Goal: Task Accomplishment & Management: Manage account settings

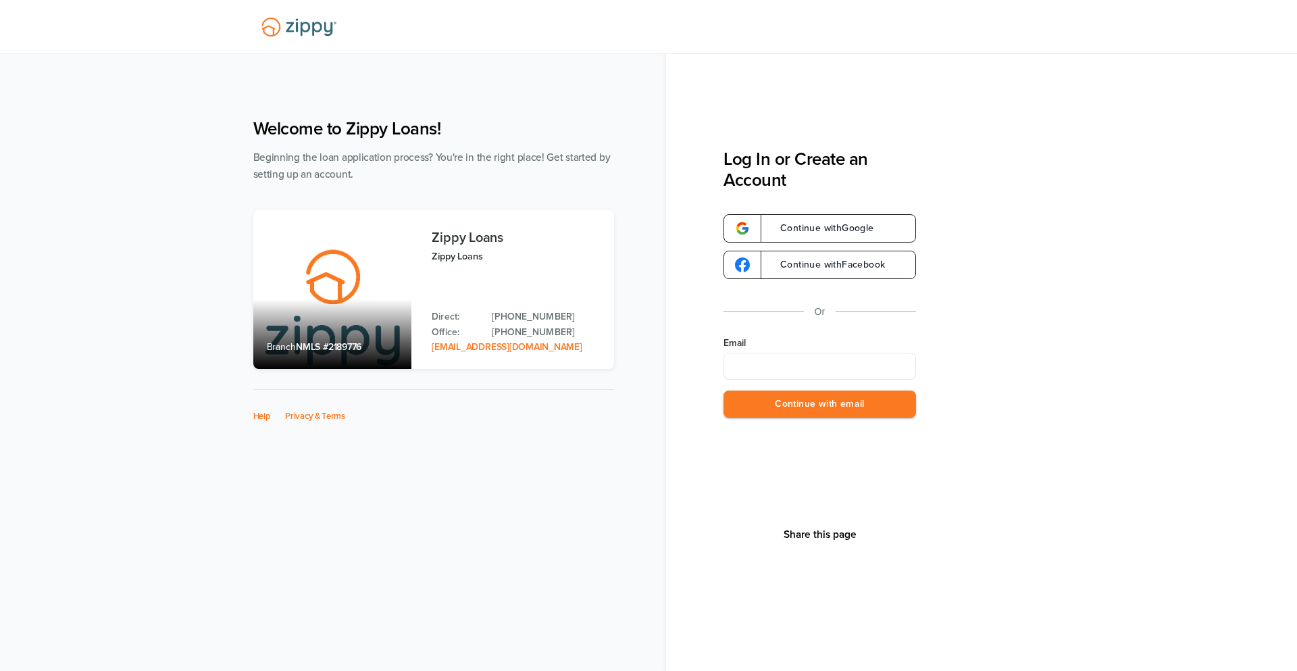
type input "**********"
click at [872, 405] on button "Continue with email" at bounding box center [820, 405] width 193 height 28
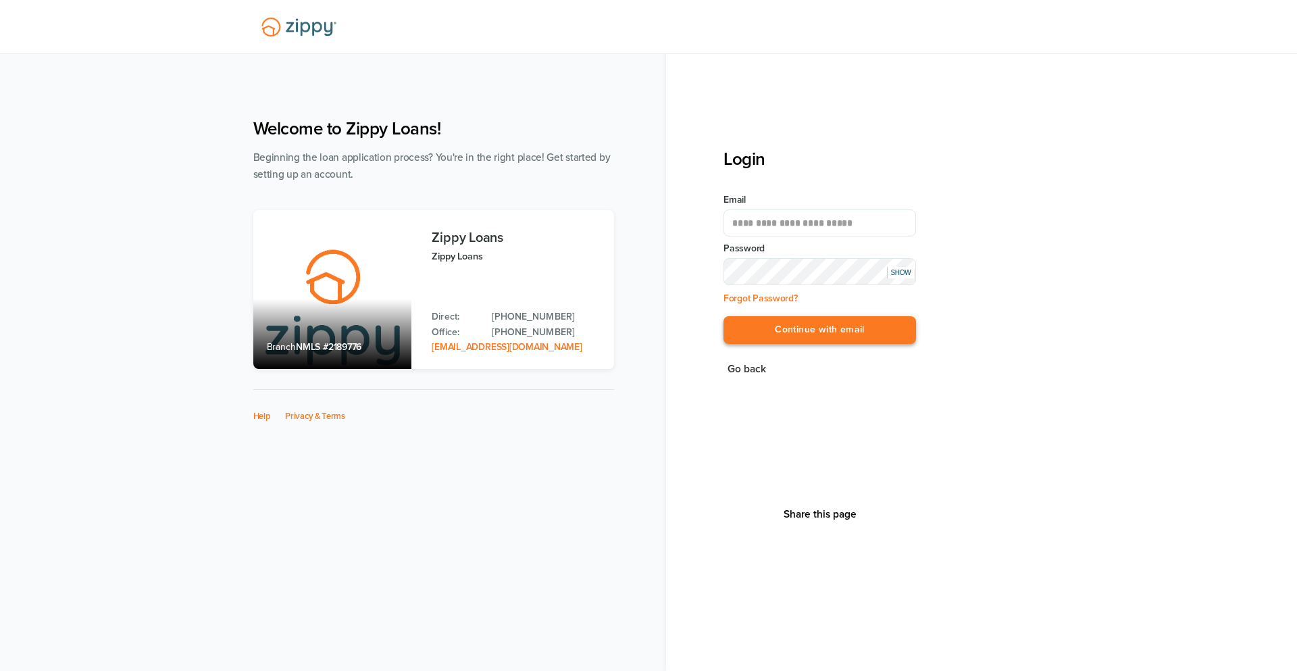
click at [841, 321] on button "Continue with email" at bounding box center [820, 330] width 193 height 28
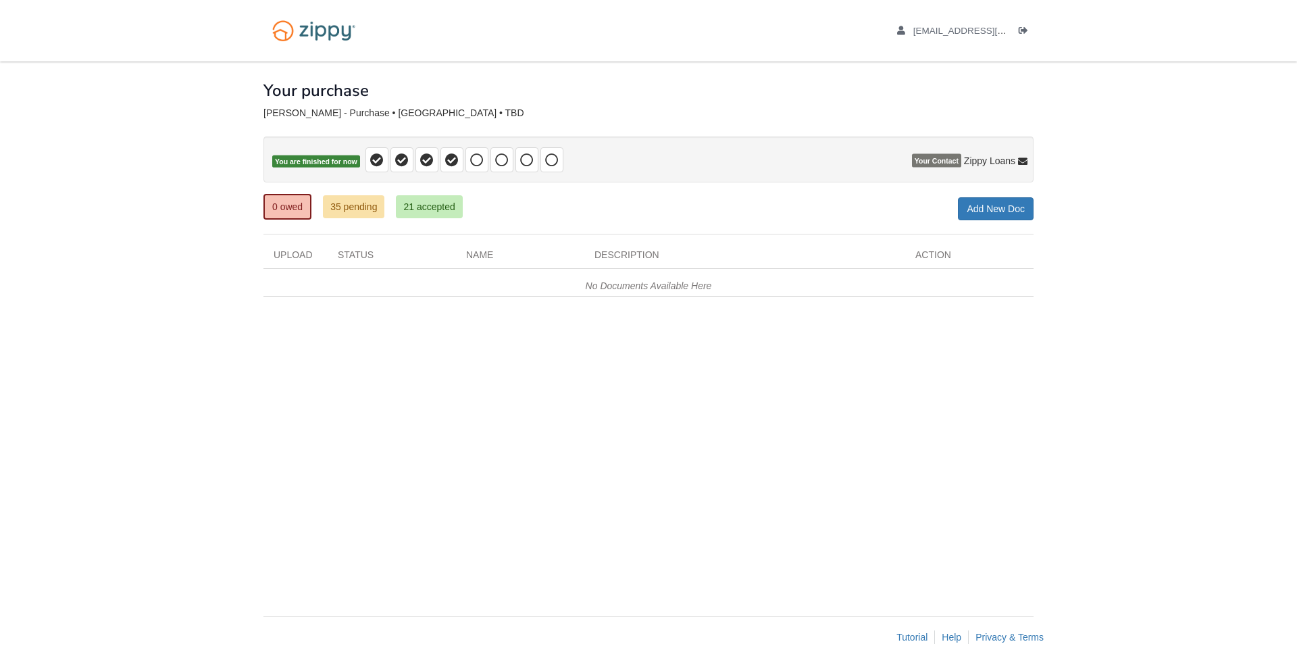
click at [1030, 41] on div "[EMAIL_ADDRESS][DOMAIN_NAME] Logout" at bounding box center [950, 30] width 168 height 61
click at [1022, 26] on link "Logout" at bounding box center [1026, 33] width 15 height 14
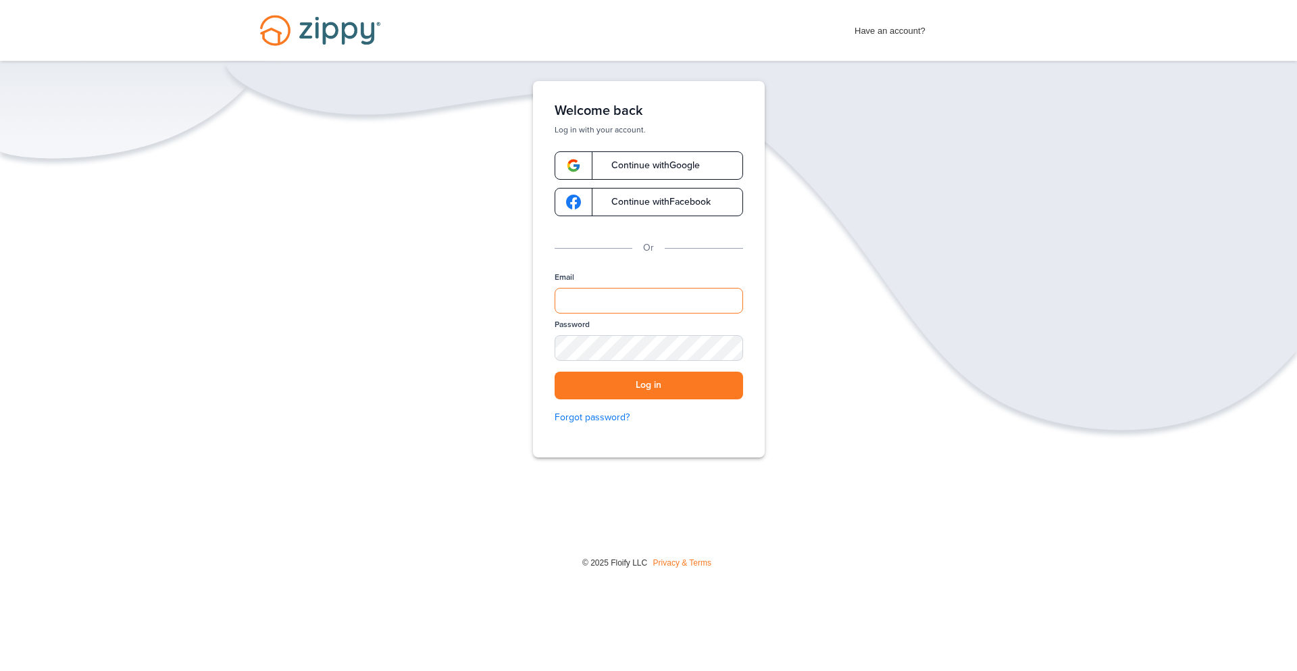
type input "**********"
click at [1022, 24] on div "Have an account? Apply Now" at bounding box center [946, 28] width 182 height 22
drag, startPoint x: 787, startPoint y: 61, endPoint x: 628, endPoint y: 436, distance: 406.4
click at [606, 466] on div "Login Toggle navigation Home Have an account? Apply Now Have an account? Log in…" at bounding box center [648, 290] width 1297 height 581
click at [616, 382] on button "Log in" at bounding box center [649, 386] width 189 height 28
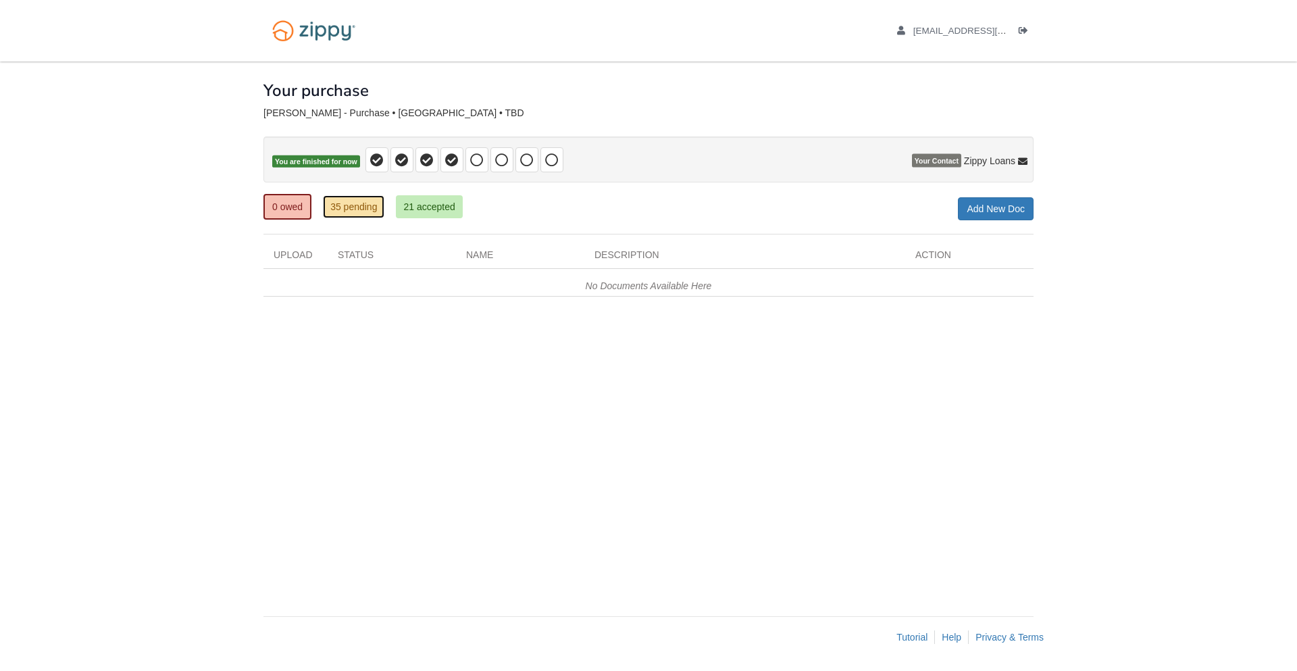
click at [363, 216] on link "35 pending" at bounding box center [353, 206] width 61 height 23
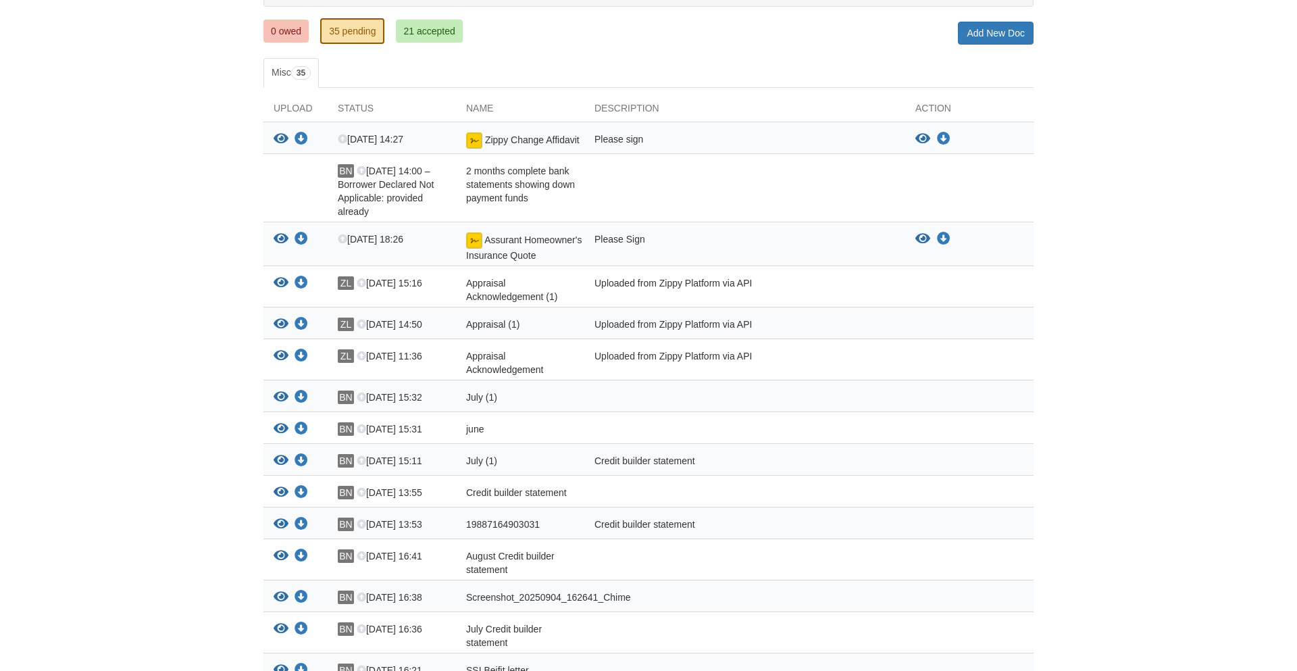
scroll to position [172, 0]
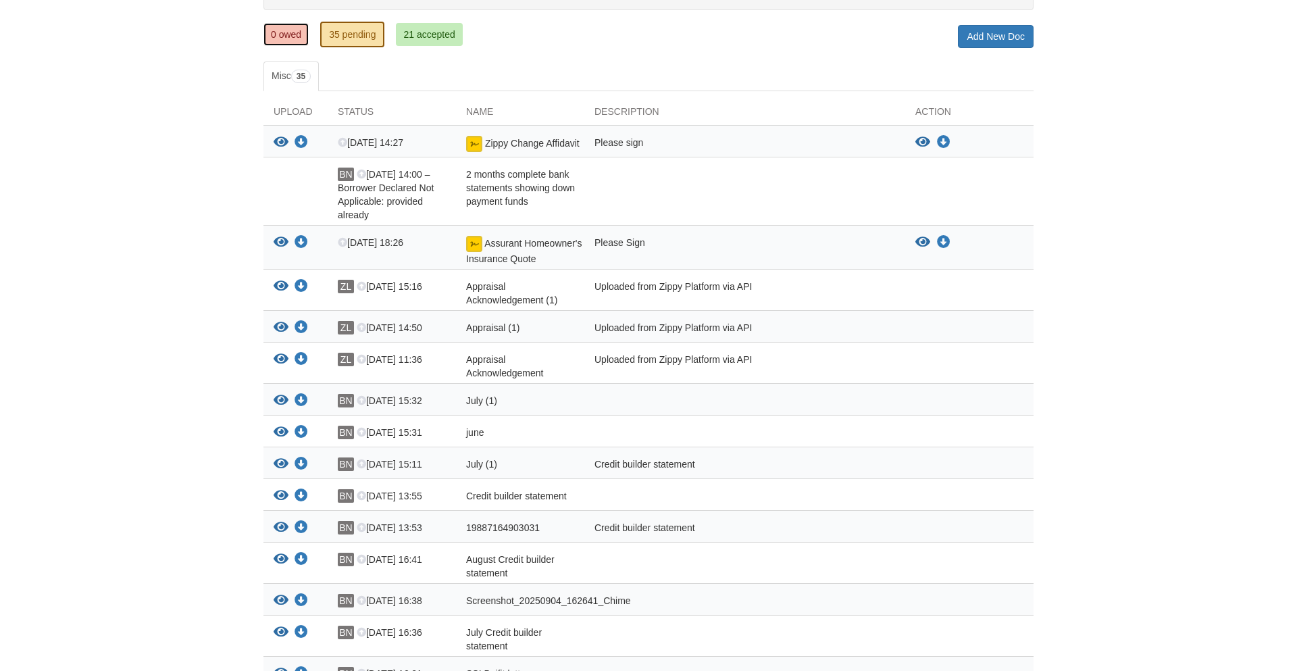
click at [294, 40] on link "0 owed" at bounding box center [286, 34] width 45 height 23
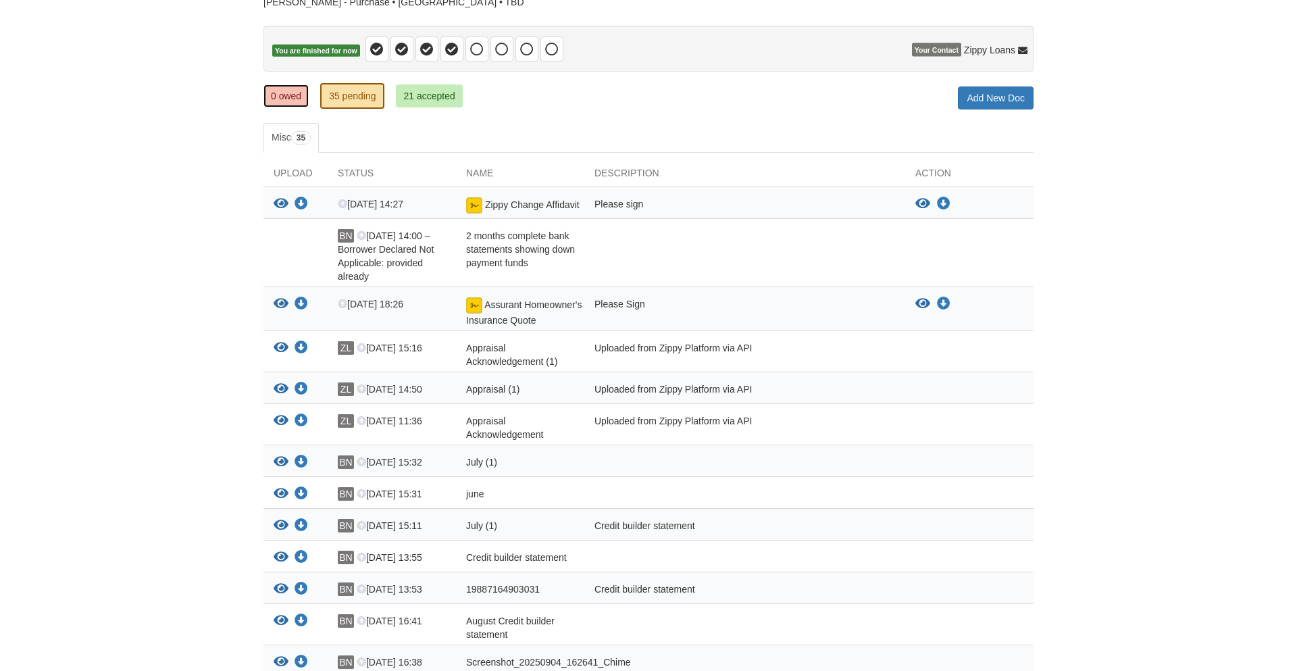
scroll to position [99, 0]
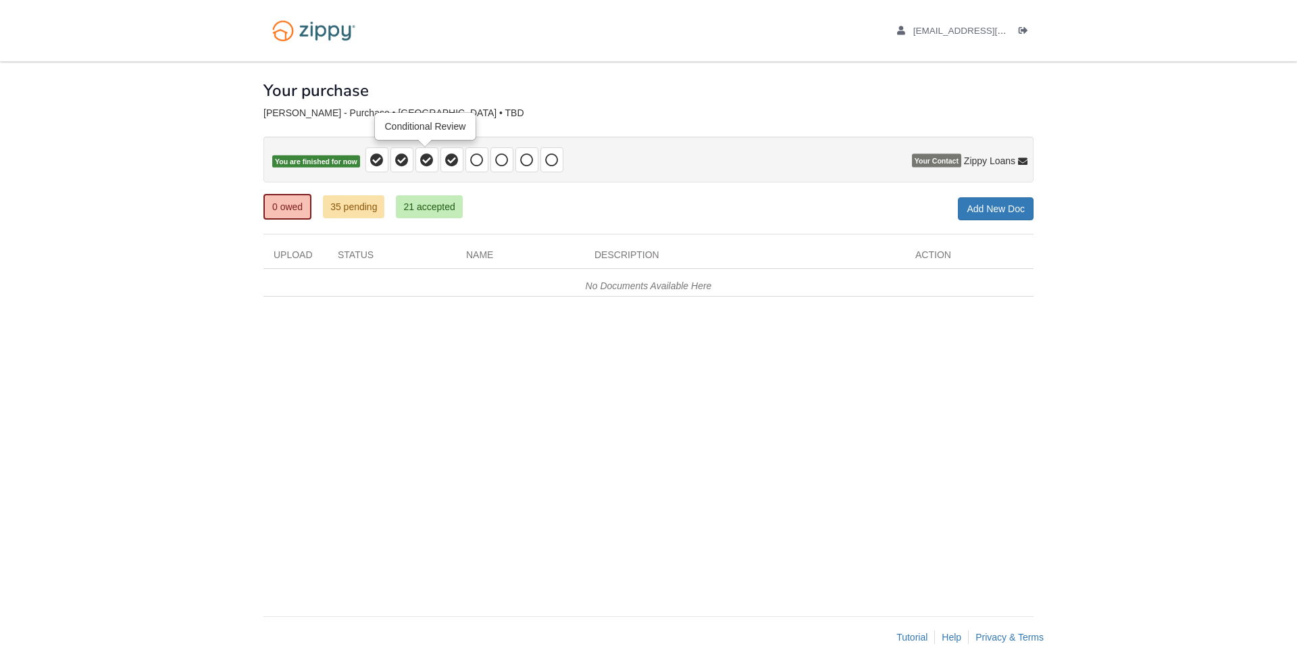
click at [422, 169] on span at bounding box center [427, 159] width 23 height 25
